Goal: Check status: Check status

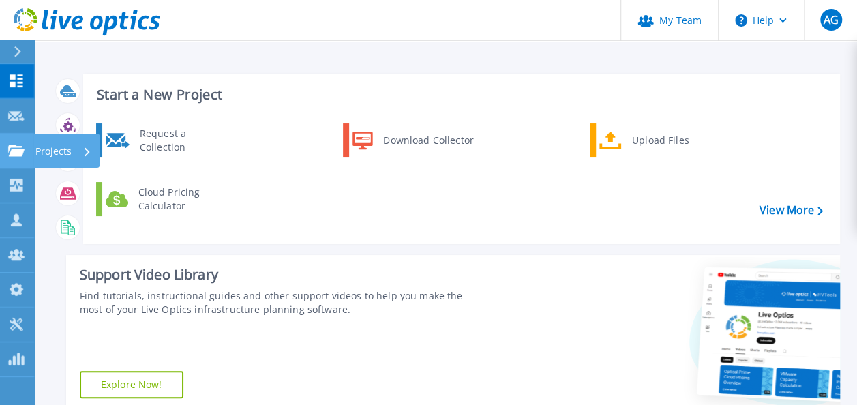
click at [49, 147] on p "Projects" at bounding box center [53, 151] width 36 height 35
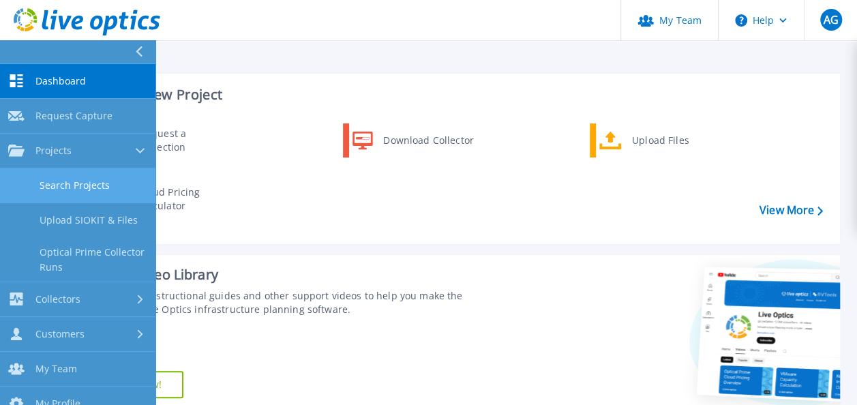
click at [105, 185] on link "Search Projects" at bounding box center [77, 185] width 155 height 35
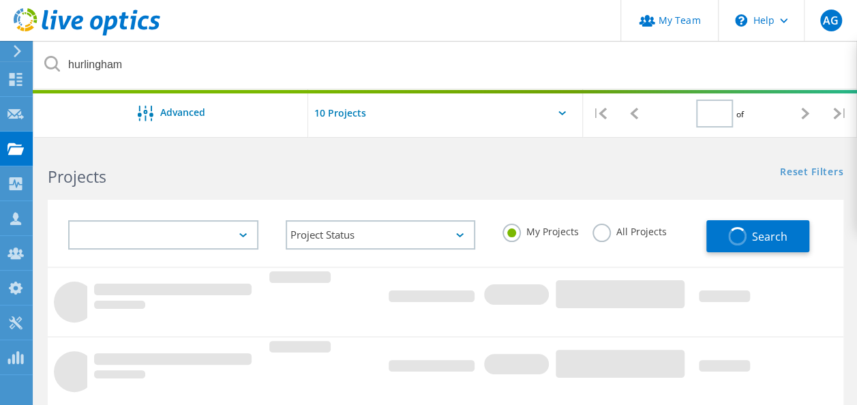
type input "1"
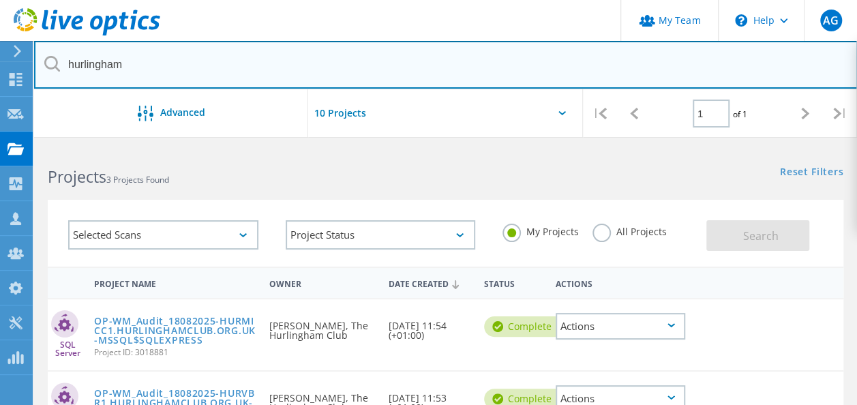
click at [300, 64] on input "hurlingham" at bounding box center [445, 65] width 823 height 48
click at [113, 67] on input "hurlingham" at bounding box center [445, 65] width 823 height 48
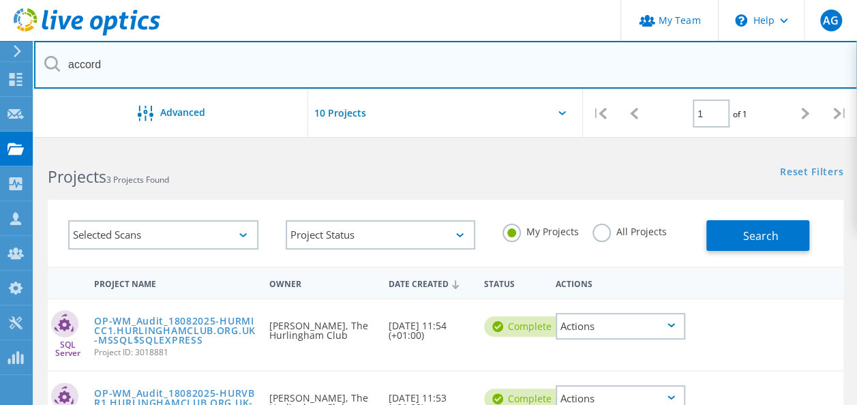
type input "accord"
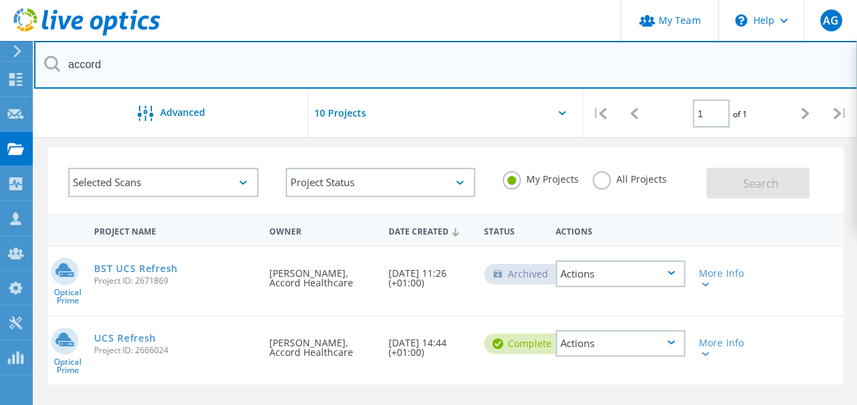
scroll to position [68, 0]
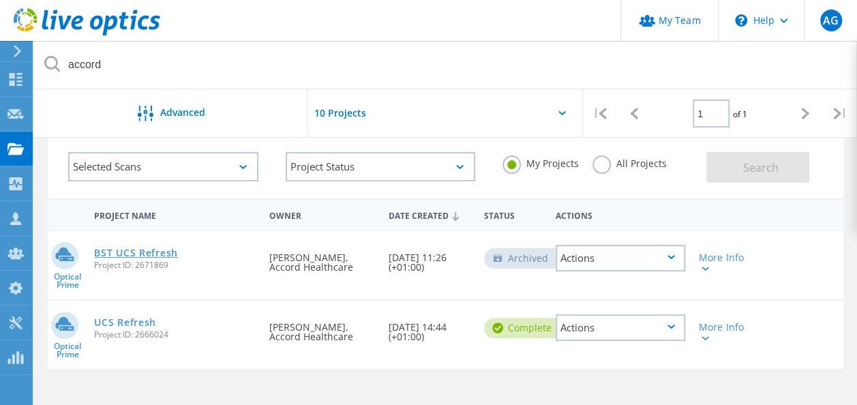
click at [147, 252] on link "BST UCS Refresh" at bounding box center [136, 253] width 84 height 10
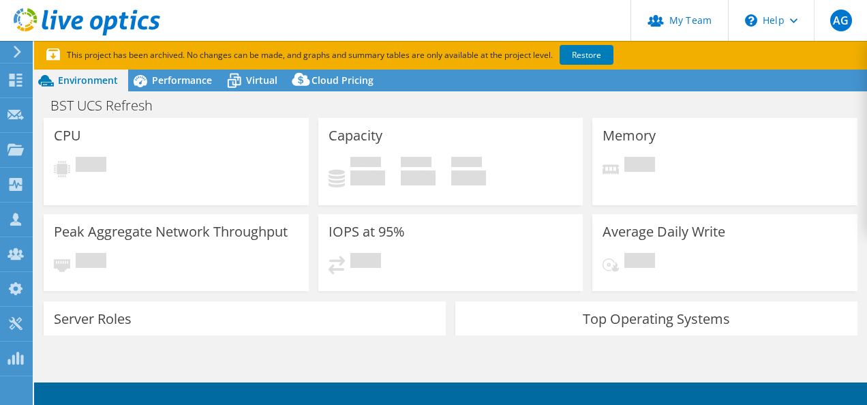
select select "EULondon"
select select "GBP"
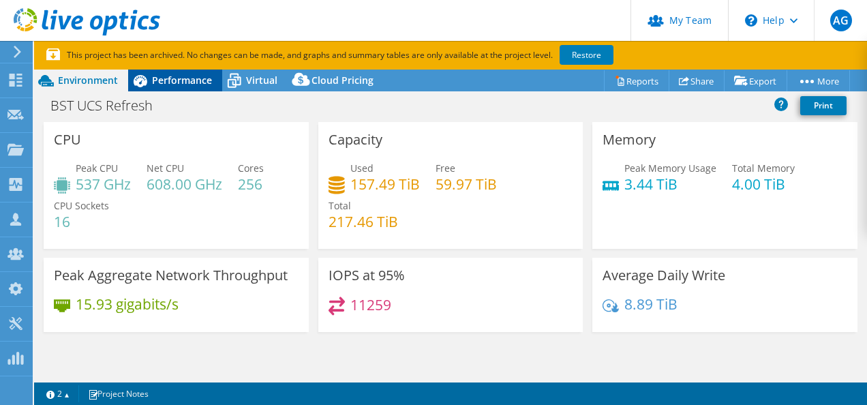
click at [167, 86] on span "Performance" at bounding box center [182, 80] width 60 height 13
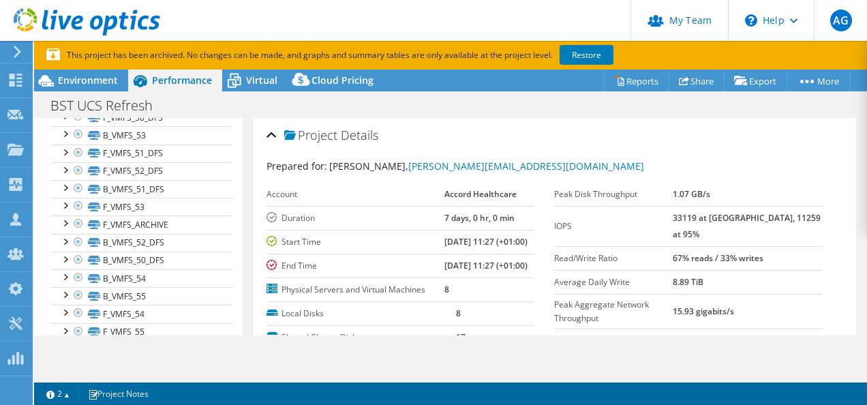
scroll to position [168, 0]
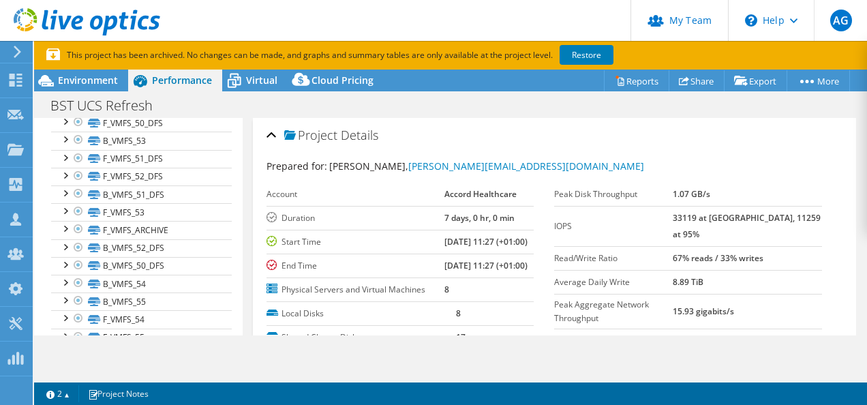
click at [229, 228] on div "Open All Close All Hide Excluded Nodes Project Tree Filter" at bounding box center [138, 192] width 208 height 484
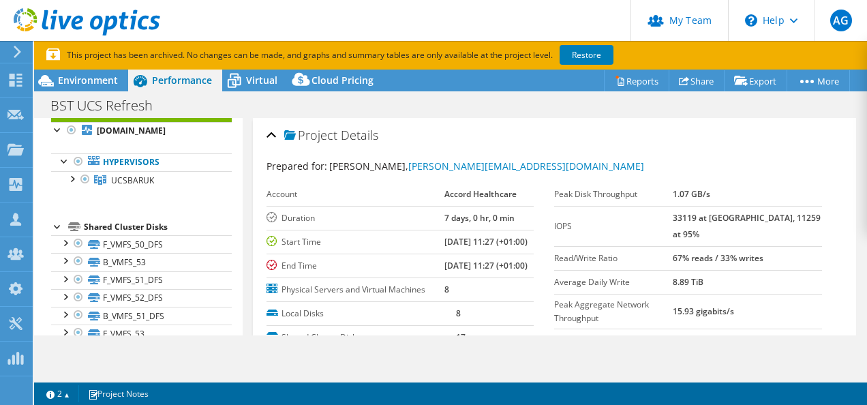
scroll to position [37, 0]
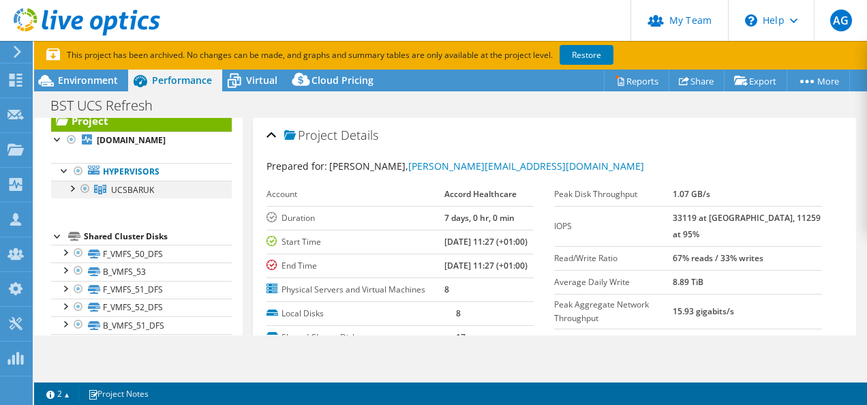
click at [78, 194] on div at bounding box center [72, 188] width 14 height 14
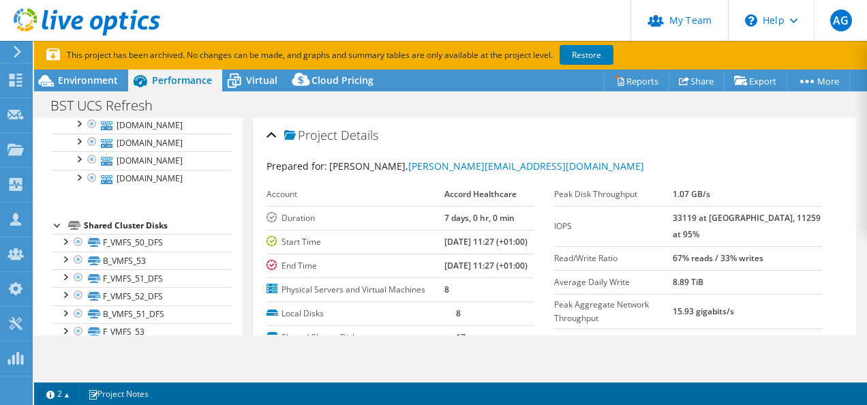
scroll to position [194, 0]
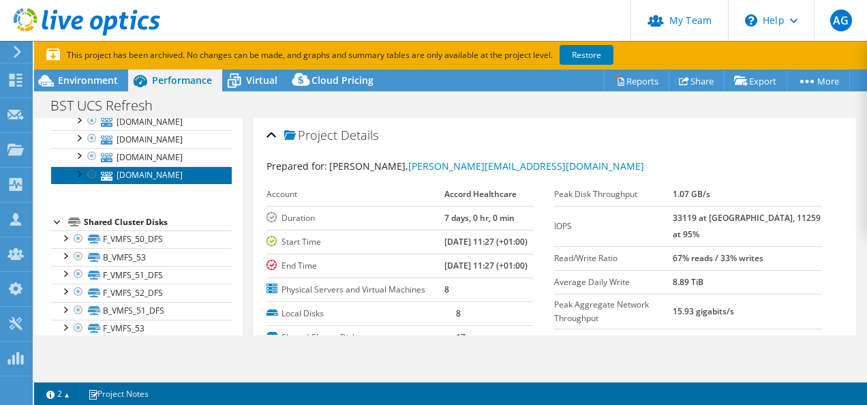
click at [146, 184] on link "esx01baruk.unity.accord-healthcare.com" at bounding box center [141, 175] width 181 height 18
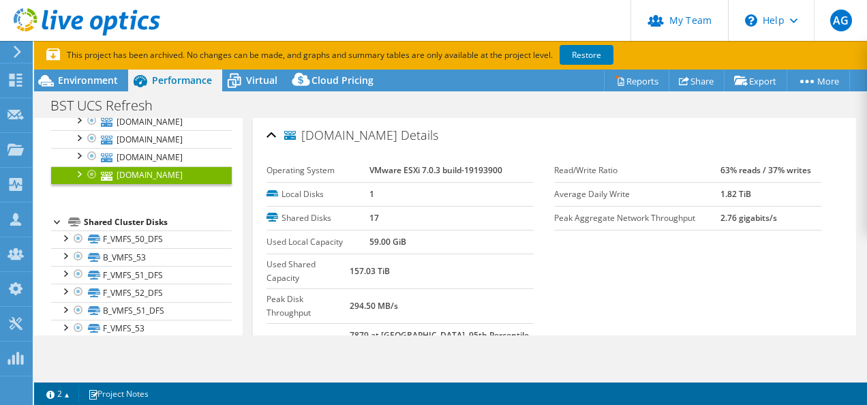
scroll to position [53, 0]
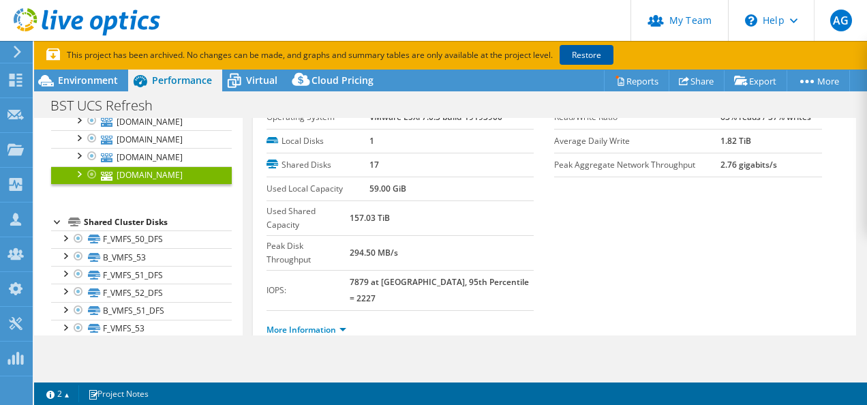
click at [603, 53] on link "Restore" at bounding box center [587, 55] width 54 height 20
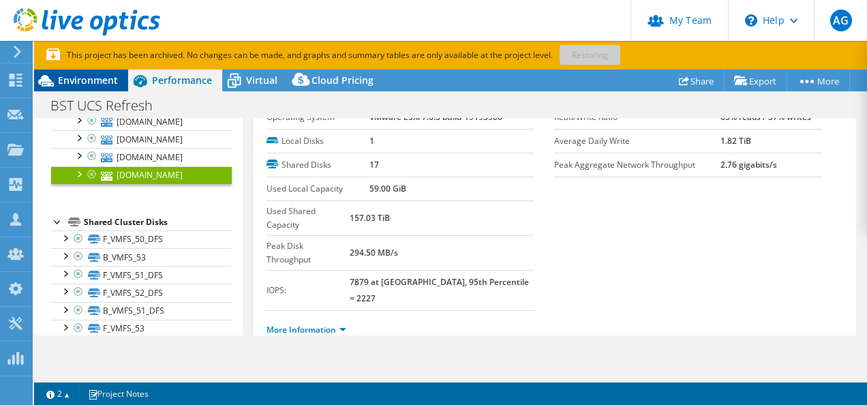
click at [87, 72] on div "Environment" at bounding box center [81, 81] width 94 height 22
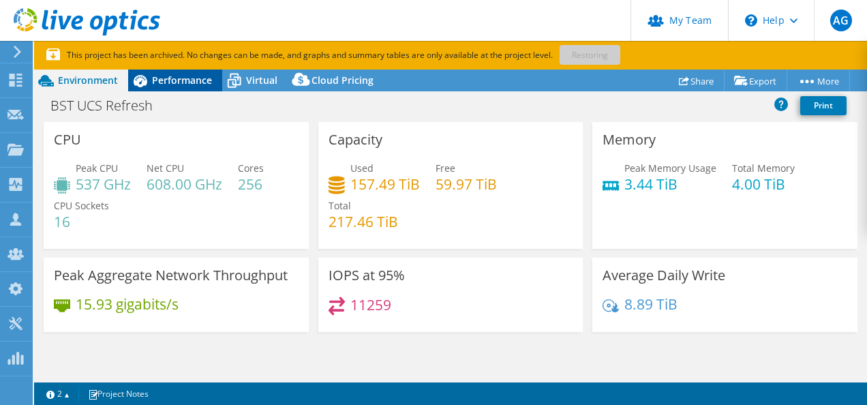
click at [202, 81] on span "Performance" at bounding box center [182, 80] width 60 height 13
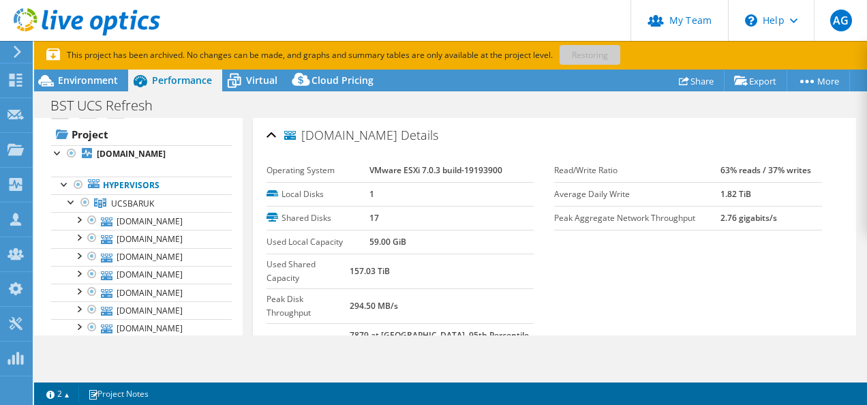
scroll to position [0, 0]
